Goal: Task Accomplishment & Management: Manage account settings

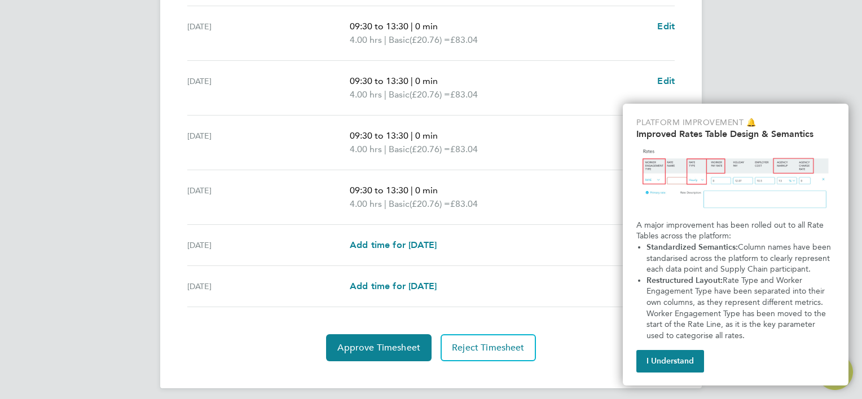
scroll to position [414, 0]
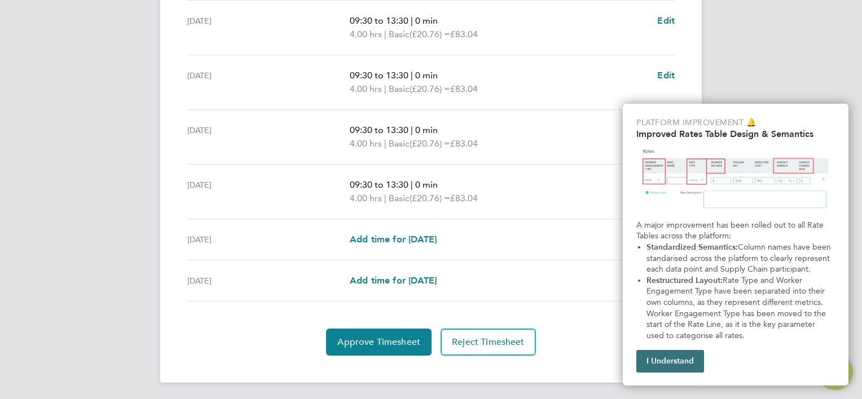
click at [686, 362] on button "I Understand" at bounding box center [670, 361] width 68 height 23
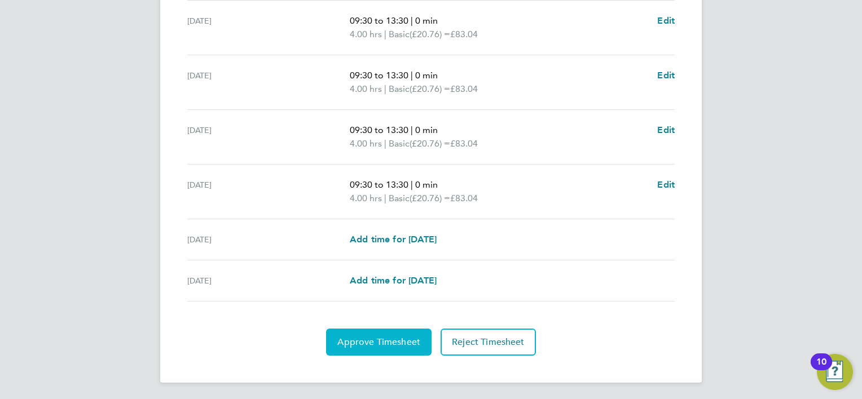
click at [393, 338] on span "Approve Timesheet" at bounding box center [378, 342] width 83 height 11
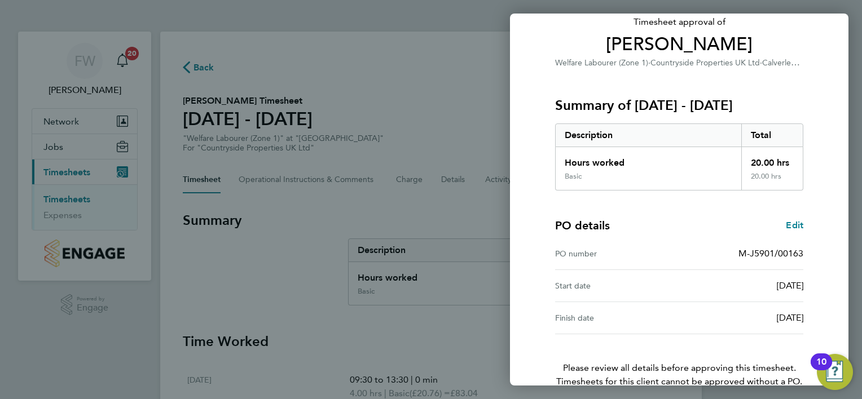
scroll to position [140, 0]
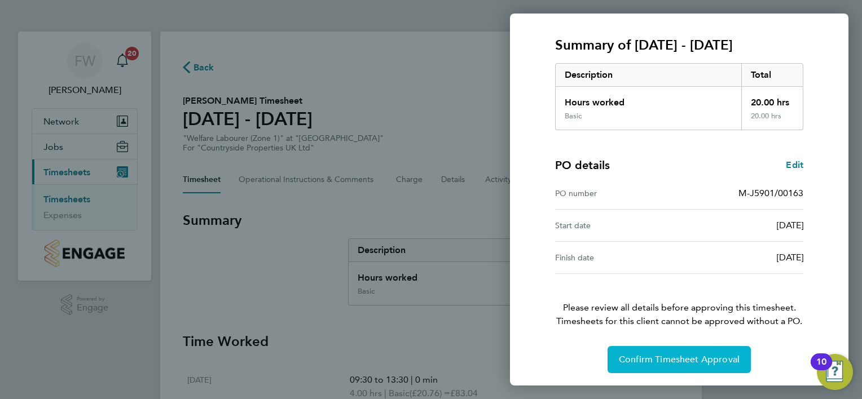
click at [679, 361] on span "Confirm Timesheet Approval" at bounding box center [679, 359] width 121 height 11
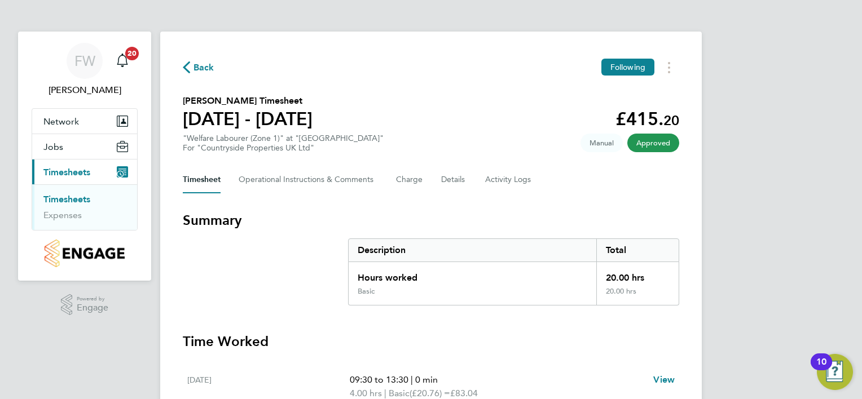
click at [67, 196] on link "Timesheets" at bounding box center [66, 199] width 47 height 11
